Goal: Task Accomplishment & Management: Use online tool/utility

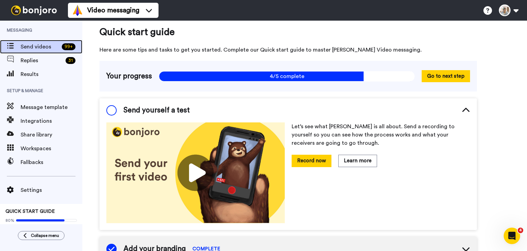
click at [37, 46] on span "Send videos" at bounding box center [40, 47] width 38 height 8
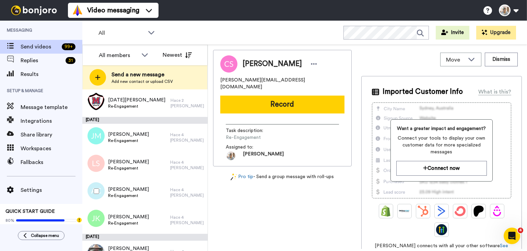
scroll to position [206, 0]
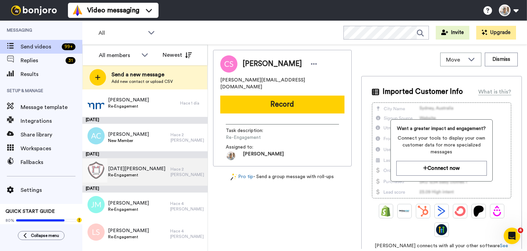
click at [141, 168] on div "Lucia Ochoa Re-Engagement" at bounding box center [126, 171] width 88 height 27
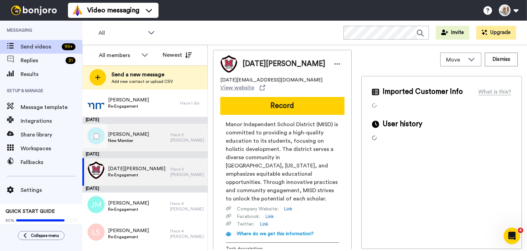
click at [146, 136] on div "Allan Calderone New Member" at bounding box center [126, 137] width 88 height 27
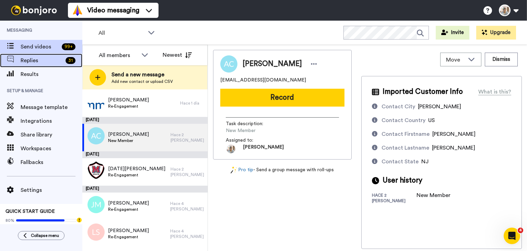
click at [41, 67] on div "Replies 31" at bounding box center [41, 61] width 82 height 14
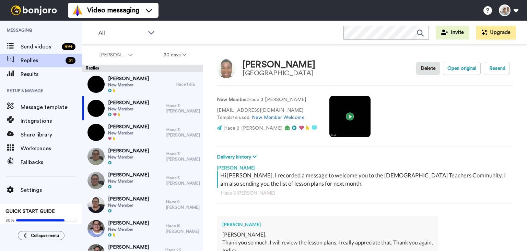
scroll to position [34, 0]
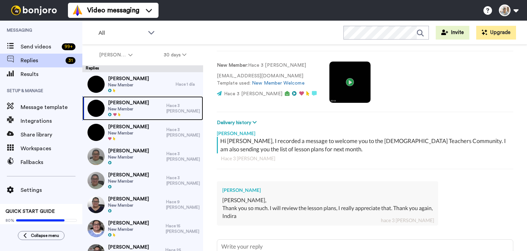
click at [124, 103] on span "[PERSON_NAME]" at bounding box center [128, 102] width 41 height 7
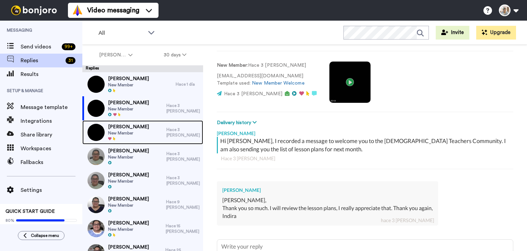
click at [127, 132] on span "New Member" at bounding box center [128, 132] width 41 height 5
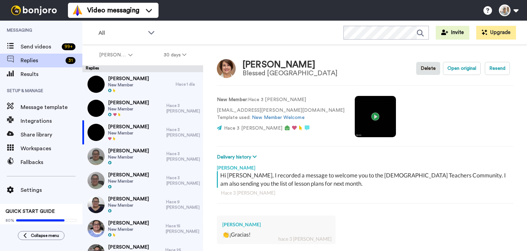
click at [355, 115] on video at bounding box center [375, 116] width 41 height 41
click at [26, 42] on div "Send videos 99 +" at bounding box center [41, 47] width 82 height 14
type textarea "x"
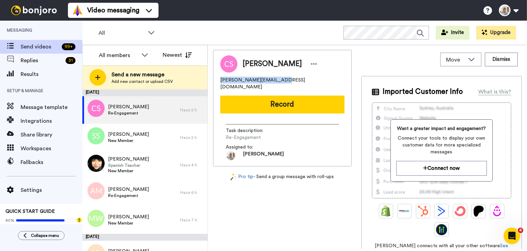
drag, startPoint x: 283, startPoint y: 81, endPoint x: 217, endPoint y: 79, distance: 65.6
click at [217, 79] on div "Cristina Stoyanoff cristinas_m@hotmail.com Record Task description : Re-Engagem…" at bounding box center [282, 108] width 139 height 116
copy span "[PERSON_NAME][EMAIL_ADDRESS][DOMAIN_NAME]"
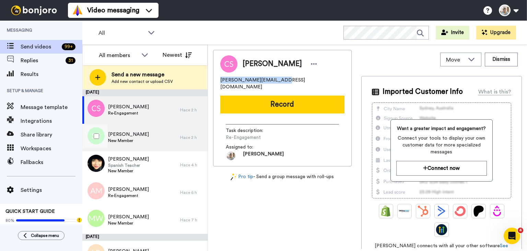
click at [148, 135] on span "[PERSON_NAME]" at bounding box center [128, 134] width 41 height 7
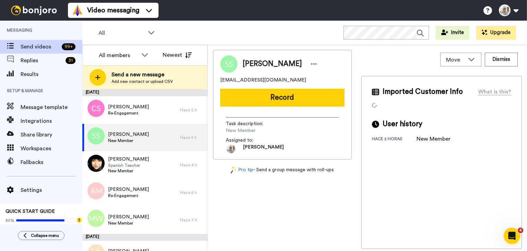
click at [250, 79] on span "stcnoonan@gmail.com" at bounding box center [263, 80] width 86 height 7
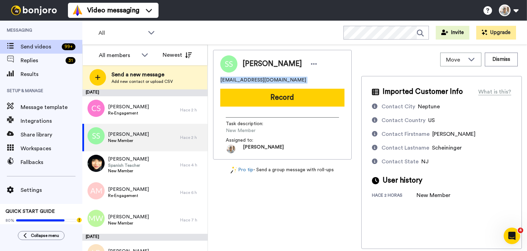
copy span "stcnoonan@gmail.com"
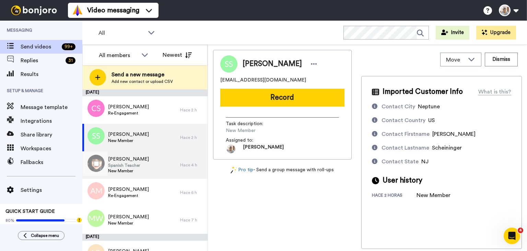
click at [147, 167] on div "Adriana Saldana Spanish Teacher New Member" at bounding box center [131, 164] width 98 height 27
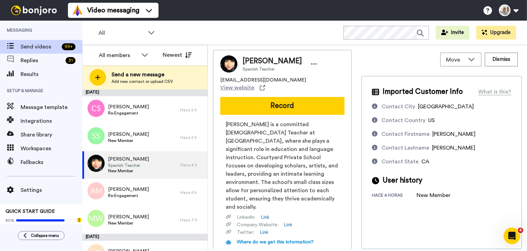
click at [252, 79] on span "asaldana@courtyard.org" at bounding box center [263, 80] width 86 height 7
copy span "asaldana@courtyard.org"
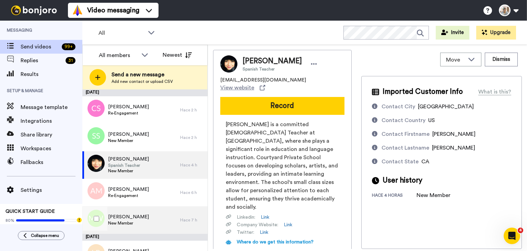
click at [140, 216] on span "MaryKate Weller" at bounding box center [128, 216] width 41 height 7
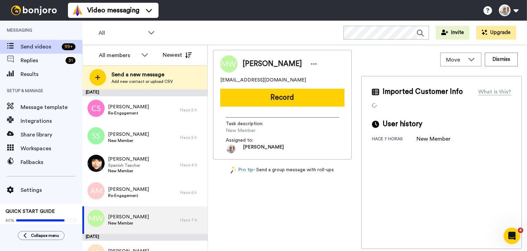
click at [248, 80] on span "marykateweller@gmail.com" at bounding box center [263, 80] width 86 height 7
copy span "marykateweller@gmail.com"
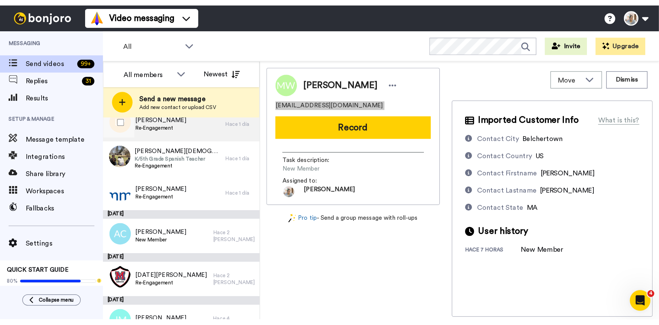
scroll to position [172, 0]
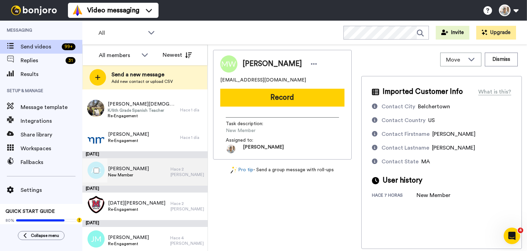
click at [147, 167] on div "Allan Calderone New Member" at bounding box center [126, 171] width 88 height 27
click at [254, 78] on span "allancalderon96@gmail.com" at bounding box center [263, 80] width 86 height 7
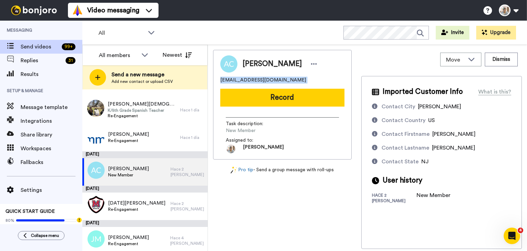
click at [254, 78] on span "allancalderon96@gmail.com" at bounding box center [263, 80] width 86 height 7
copy span "allancalderon96@gmail.com"
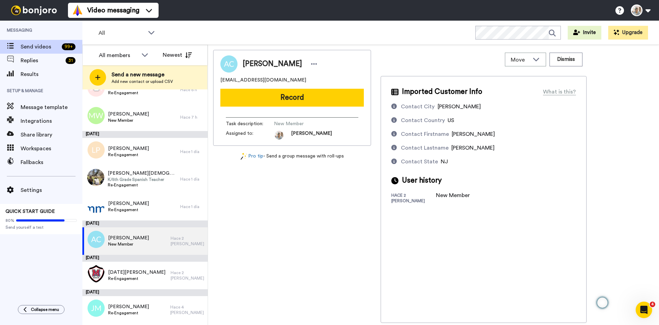
scroll to position [103, 0]
